Goal: Task Accomplishment & Management: Manage account settings

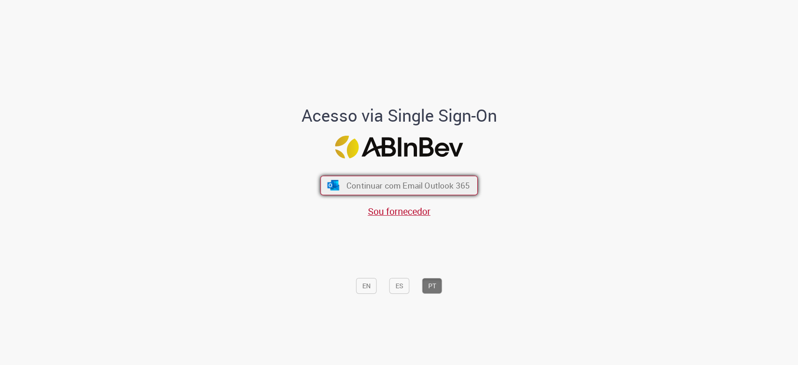
click at [437, 189] on span "Continuar com Email Outlook 365" at bounding box center [407, 184] width 123 height 11
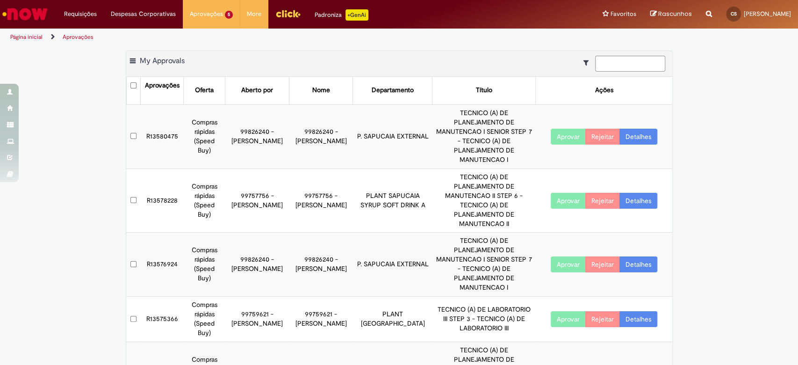
drag, startPoint x: 271, startPoint y: 136, endPoint x: 234, endPoint y: 129, distance: 38.0
click at [234, 129] on td "99826240 - Alisson Freitas Salazart" at bounding box center [257, 136] width 64 height 64
click at [289, 136] on td "99826240 - [PERSON_NAME]" at bounding box center [321, 136] width 64 height 64
click at [490, 273] on td "TECNICO (A) DE LABORATORIO III STEP 3 - TECNICO (A) DE LABORATORIO III" at bounding box center [483, 318] width 103 height 45
drag, startPoint x: 428, startPoint y: 342, endPoint x: 400, endPoint y: 364, distance: 36.0
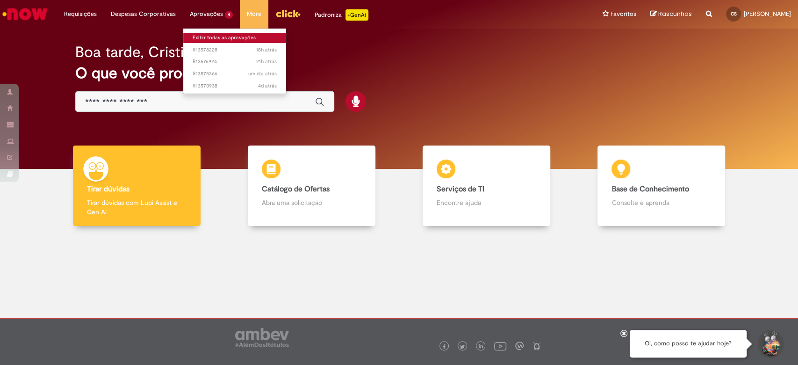
click at [221, 35] on link "Exibir todas as aprovações" at bounding box center [234, 38] width 103 height 10
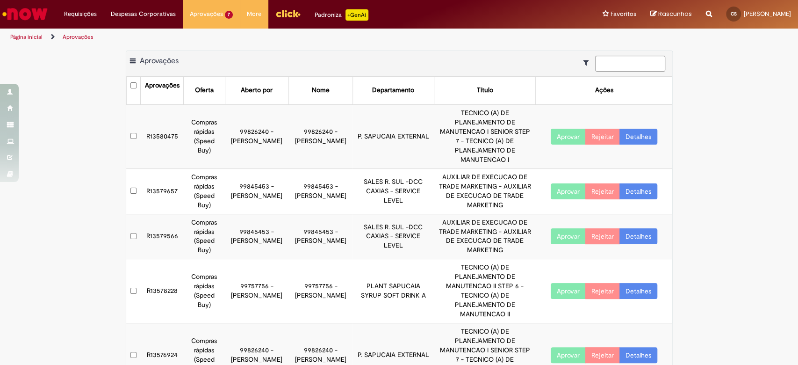
click at [572, 183] on button "Aprovar" at bounding box center [568, 191] width 35 height 16
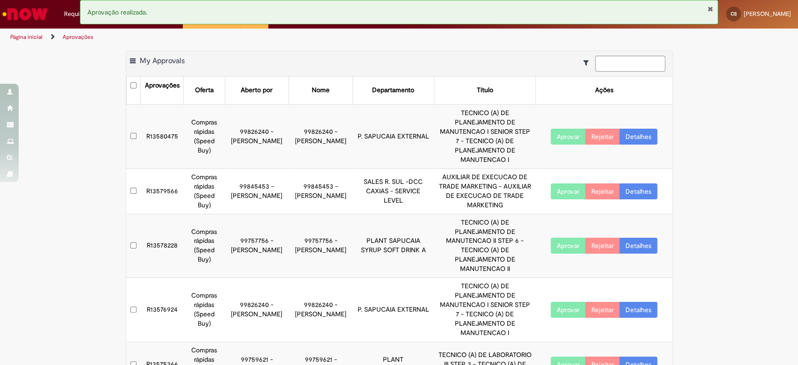
click at [567, 183] on button "Aprovar" at bounding box center [568, 191] width 35 height 16
